Goal: Find specific page/section: Find specific page/section

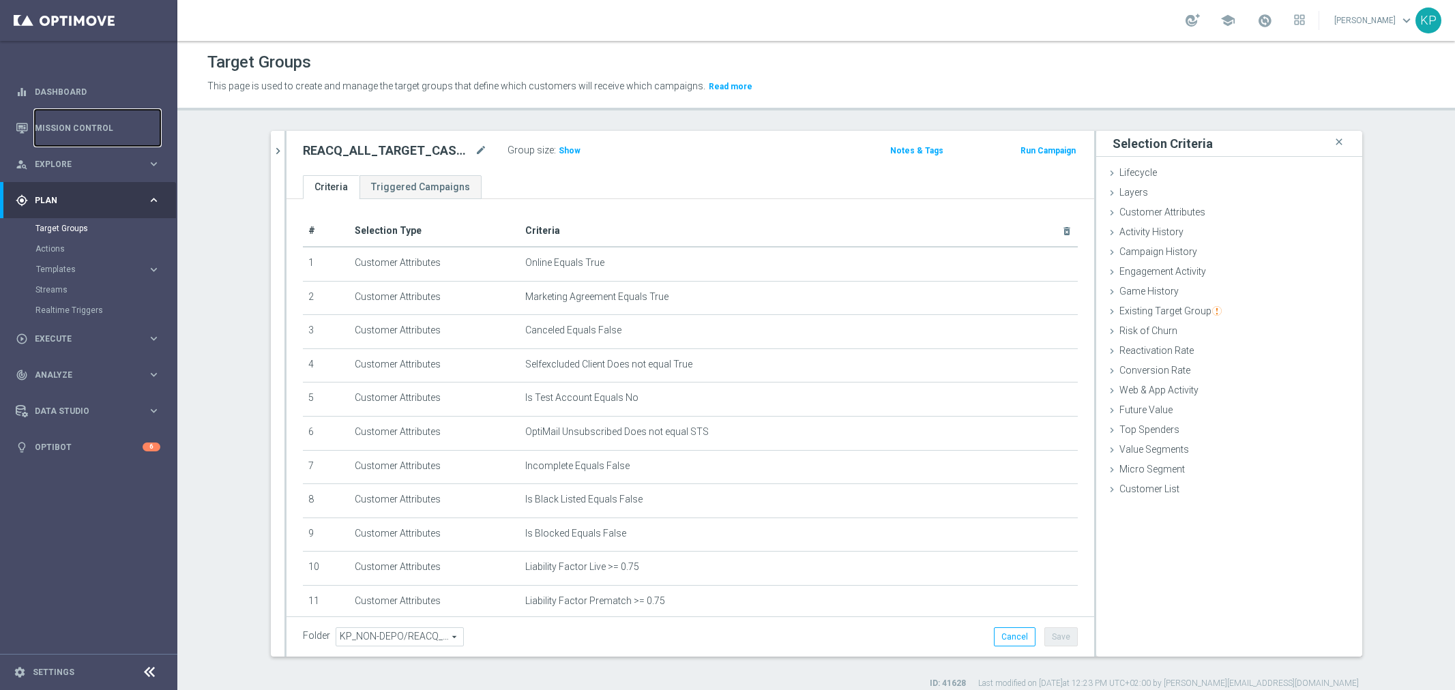
click at [70, 121] on link "Mission Control" at bounding box center [98, 128] width 126 height 36
